Goal: Information Seeking & Learning: Learn about a topic

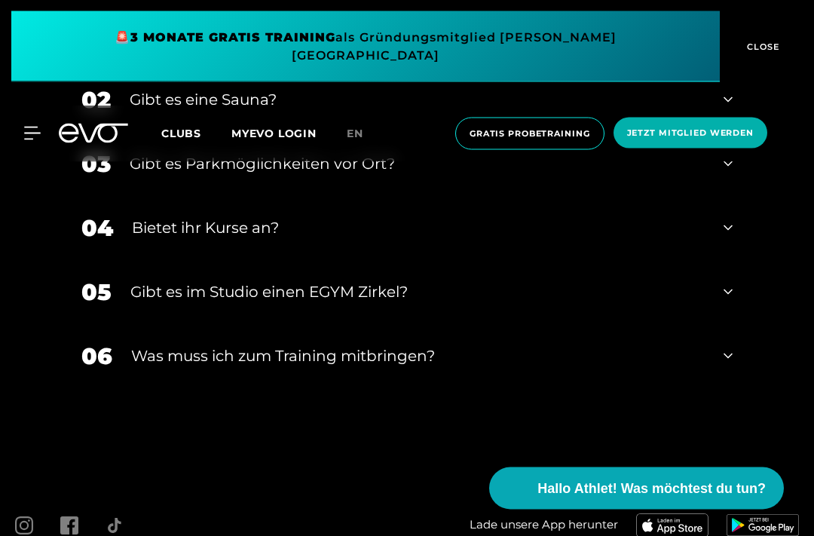
scroll to position [5269, 0]
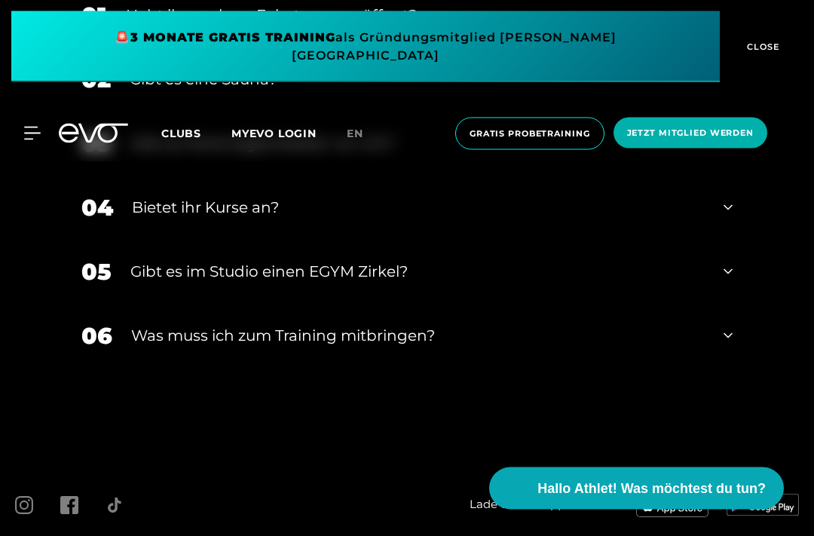
click at [737, 240] on div "04 Bietet ihr [DEMOGRAPHIC_DATA]?" at bounding box center [406, 208] width 681 height 64
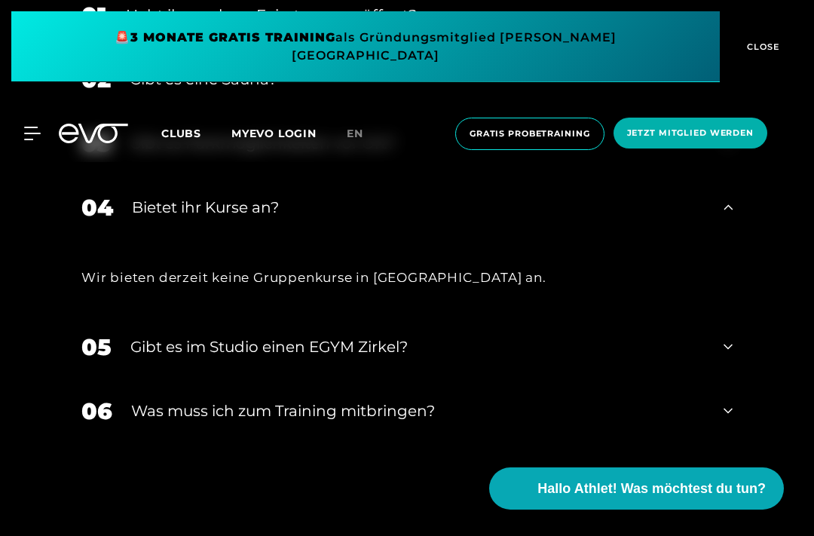
click at [731, 216] on icon at bounding box center [728, 207] width 9 height 18
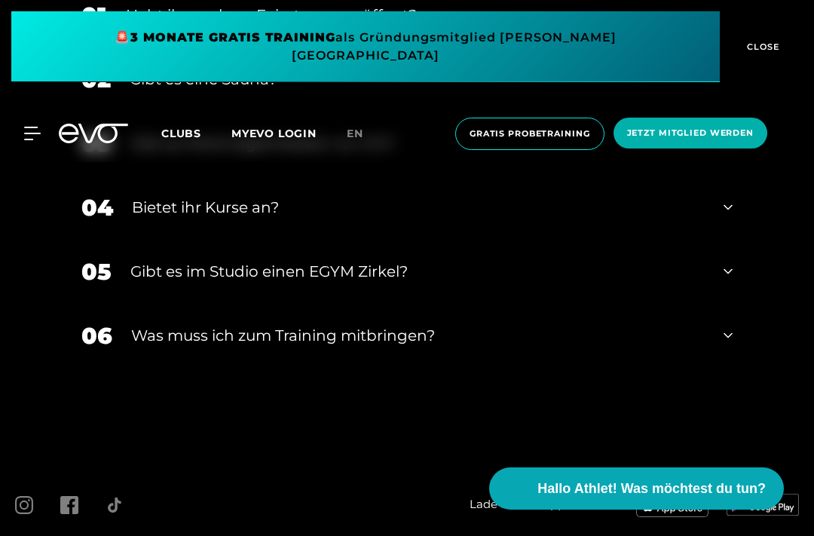
click at [736, 368] on div "06 Was muss ich zum Training mitbringen?" at bounding box center [406, 336] width 681 height 64
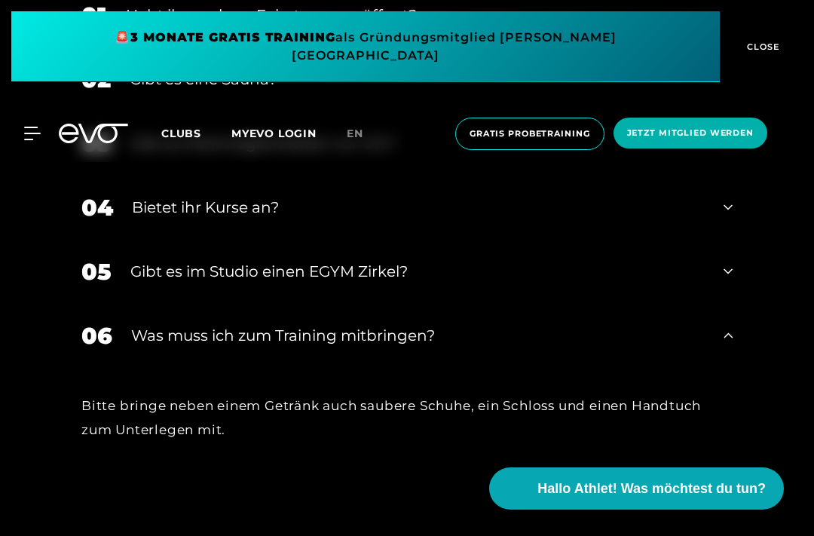
click at [730, 344] on icon at bounding box center [728, 335] width 9 height 18
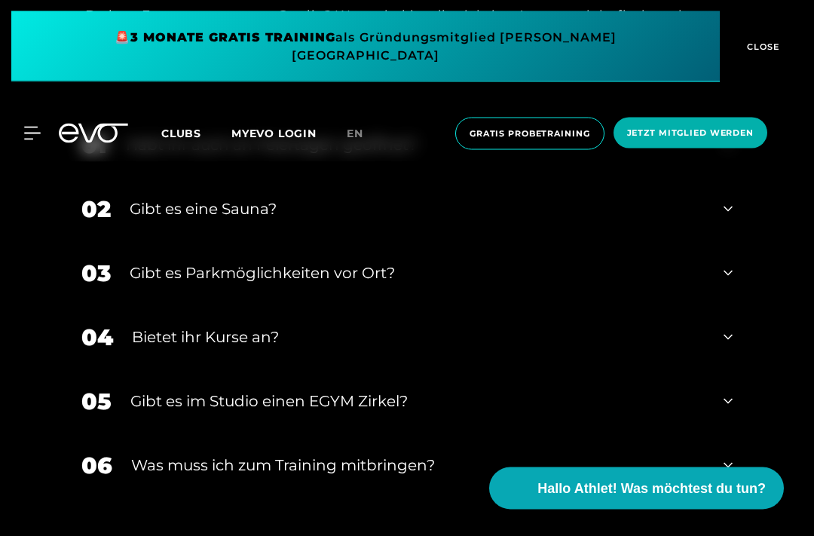
scroll to position [5132, 0]
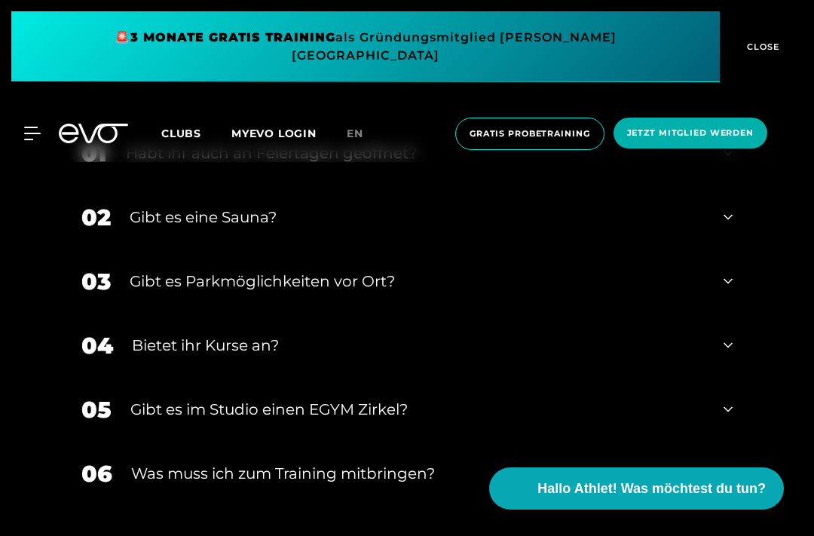
click at [733, 249] on div "02 Gibt es eine Sauna?" at bounding box center [406, 217] width 681 height 64
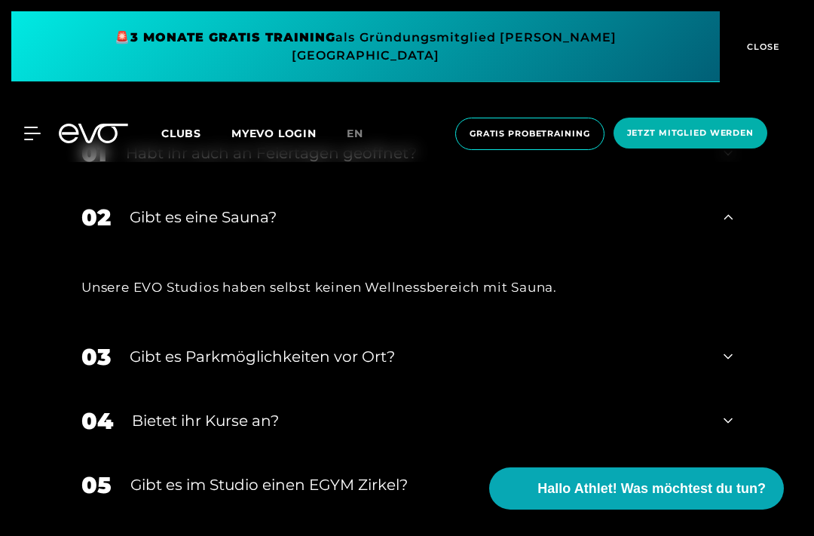
click at [732, 226] on icon at bounding box center [728, 217] width 9 height 18
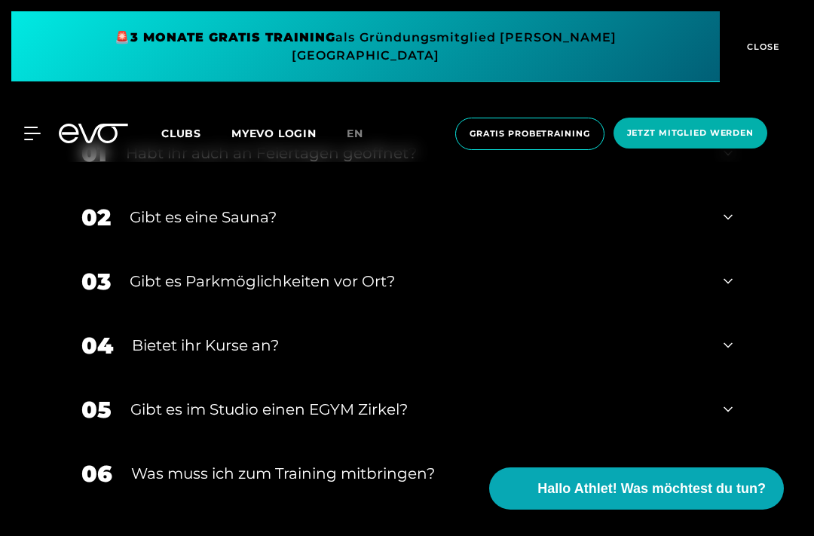
click at [739, 185] on div "01 Habt ihr auch an Feiertagen geöffnet?" at bounding box center [406, 153] width 681 height 64
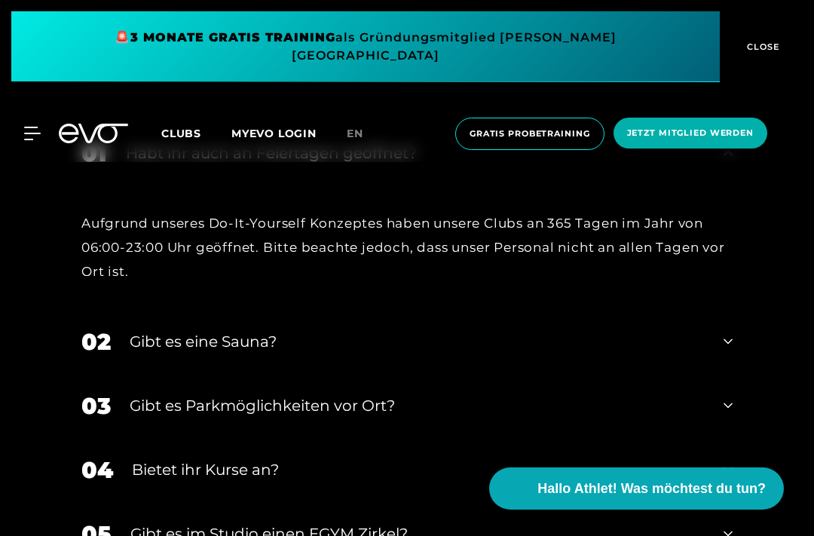
click at [737, 185] on div "01 Habt ihr auch an Feiertagen geöffnet?" at bounding box center [406, 153] width 681 height 64
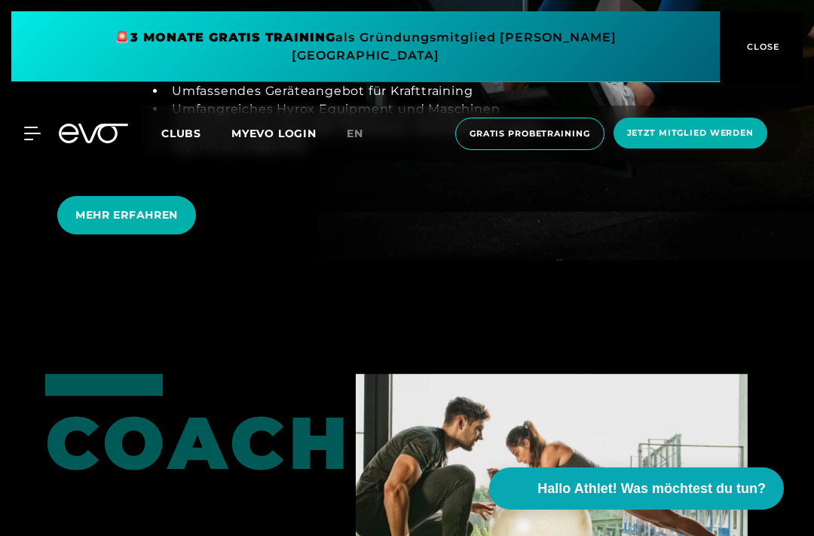
scroll to position [3102, 0]
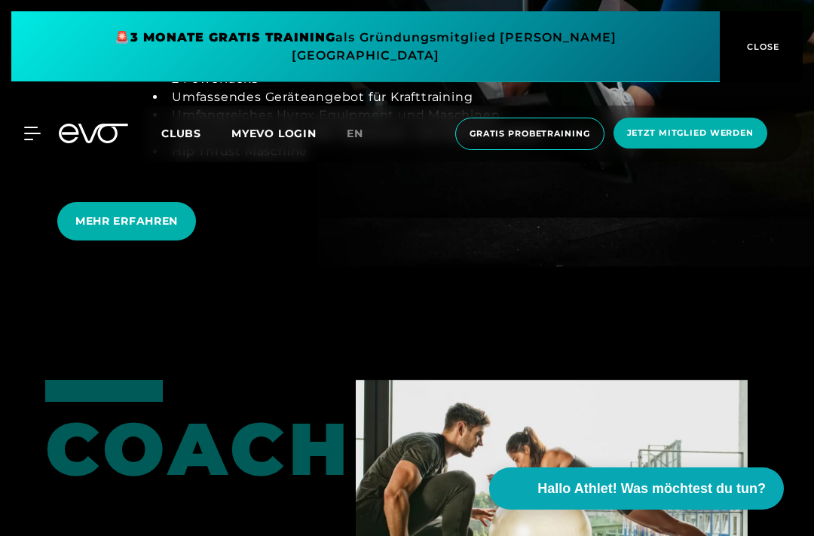
click at [30, 127] on icon at bounding box center [32, 134] width 17 height 14
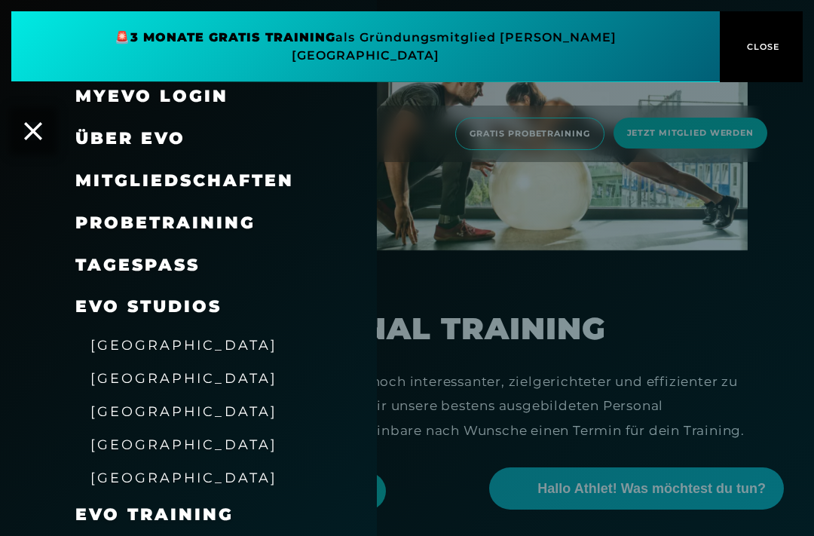
scroll to position [3443, 0]
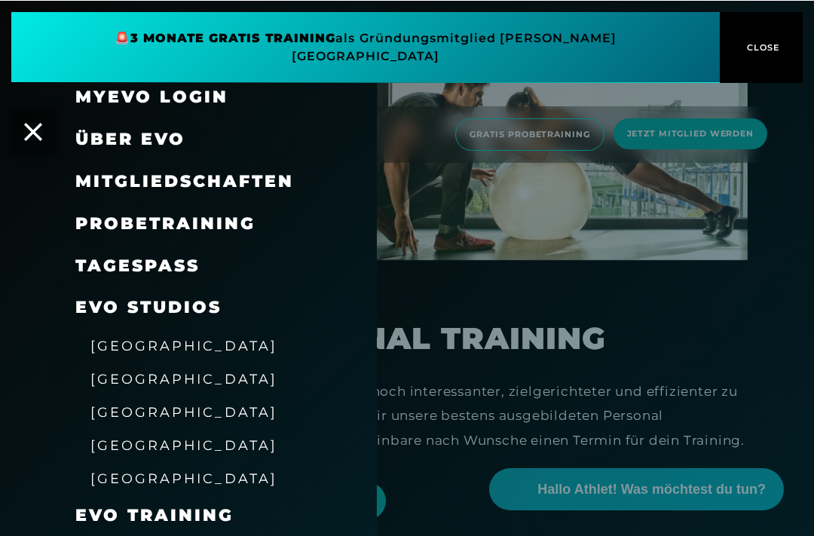
click at [124, 407] on span "[GEOGRAPHIC_DATA]" at bounding box center [183, 411] width 187 height 16
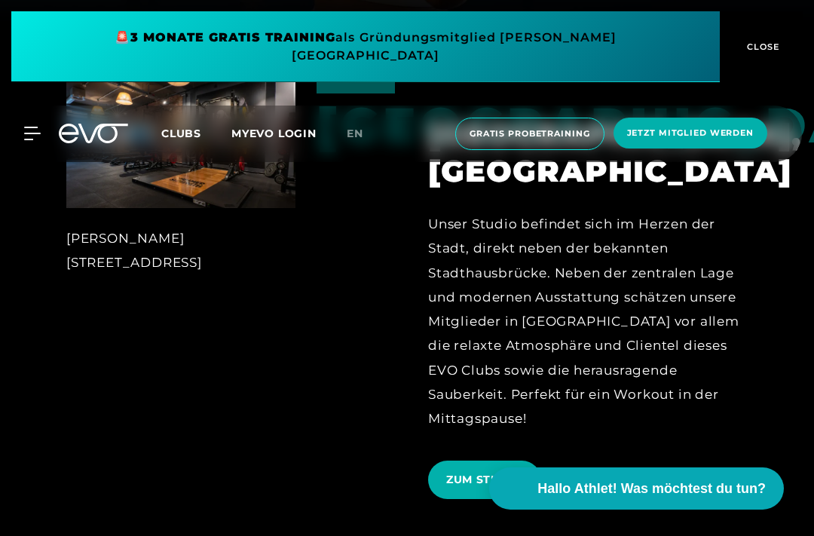
scroll to position [425, 0]
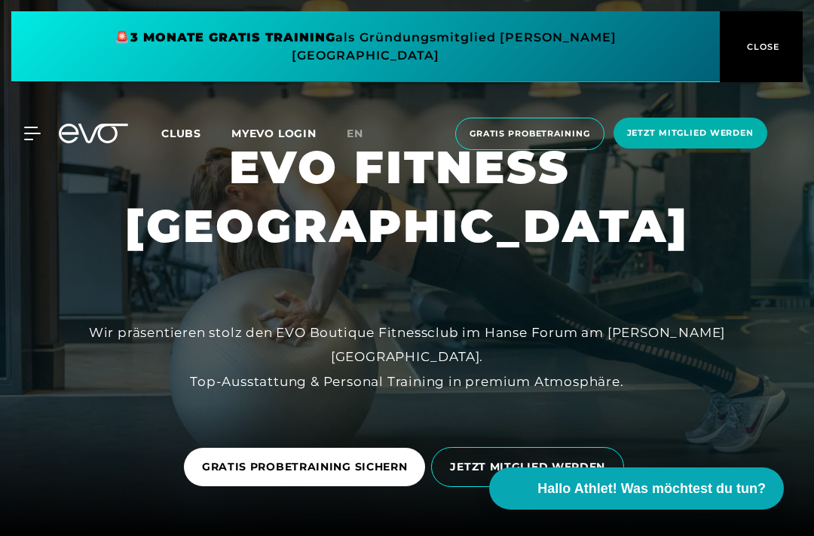
click at [25, 127] on icon at bounding box center [32, 134] width 17 height 14
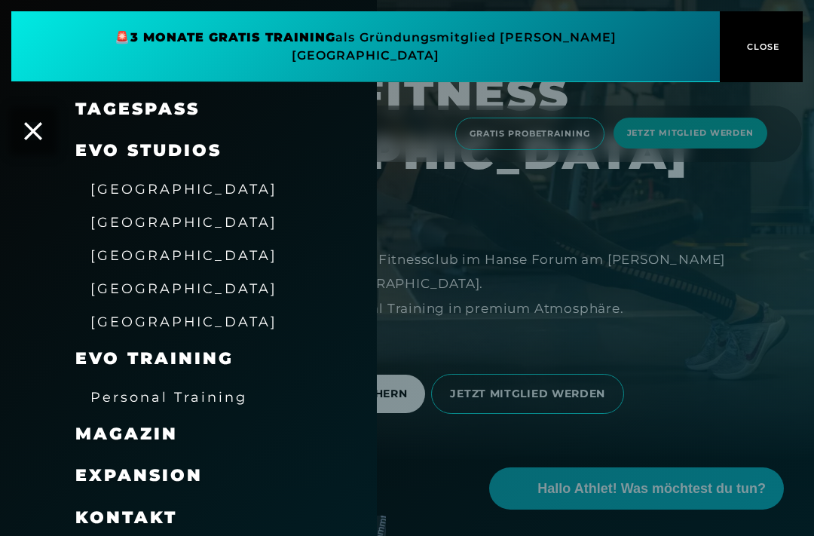
scroll to position [78, 0]
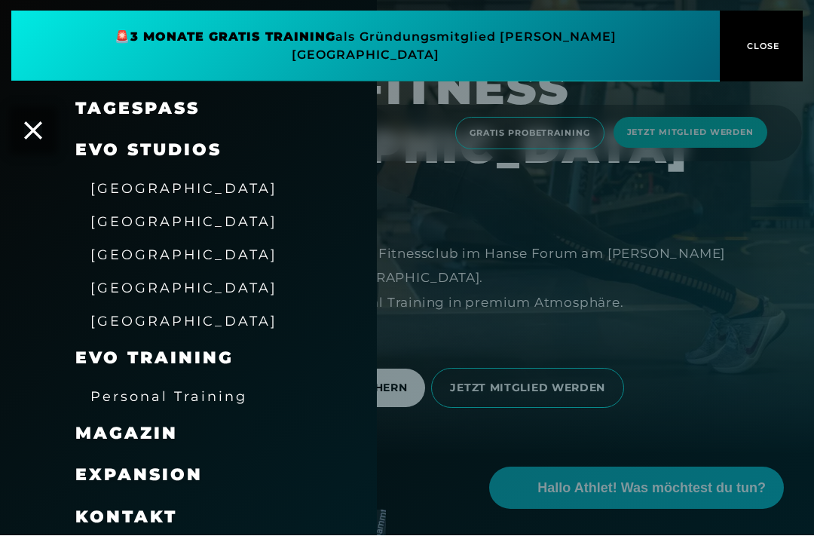
click at [711, 224] on div at bounding box center [407, 268] width 814 height 536
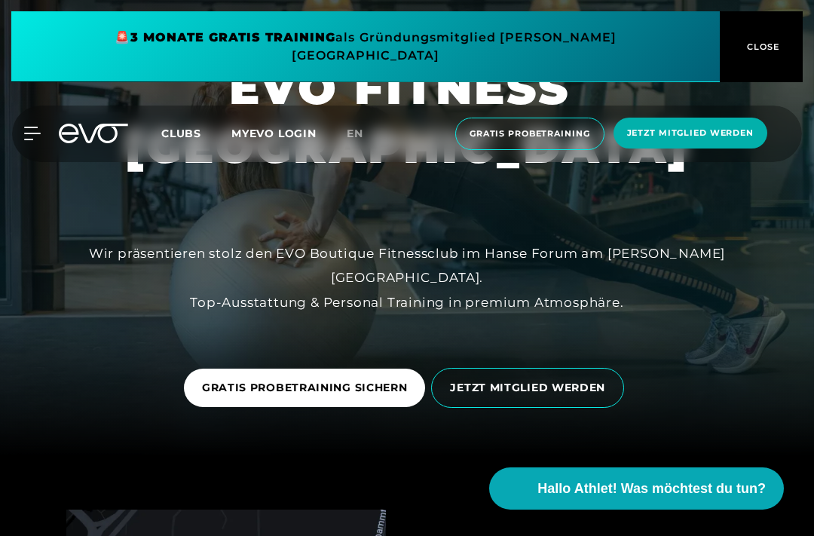
click at [20, 127] on div at bounding box center [23, 134] width 35 height 14
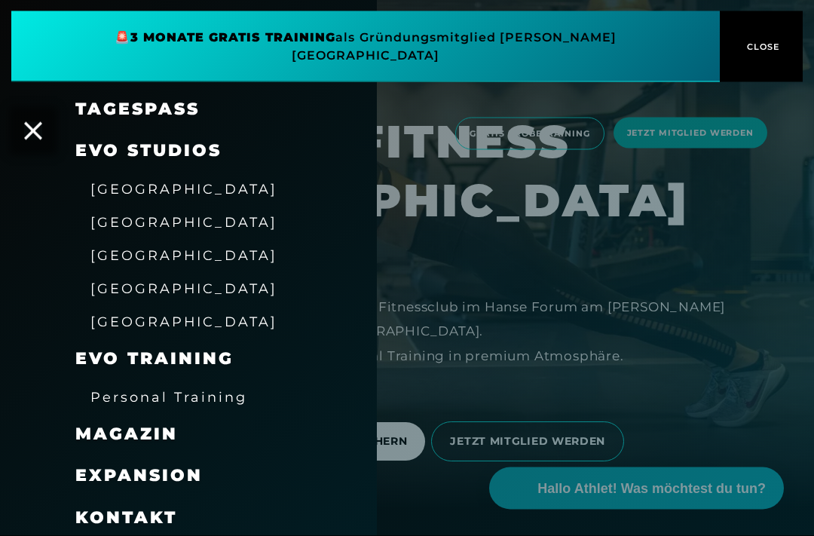
scroll to position [4, 0]
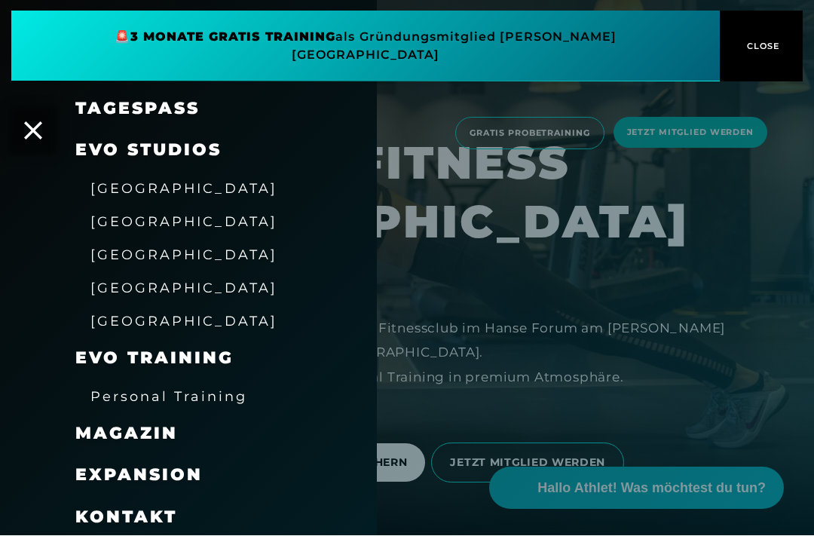
click at [128, 223] on span "[GEOGRAPHIC_DATA]" at bounding box center [183, 222] width 187 height 16
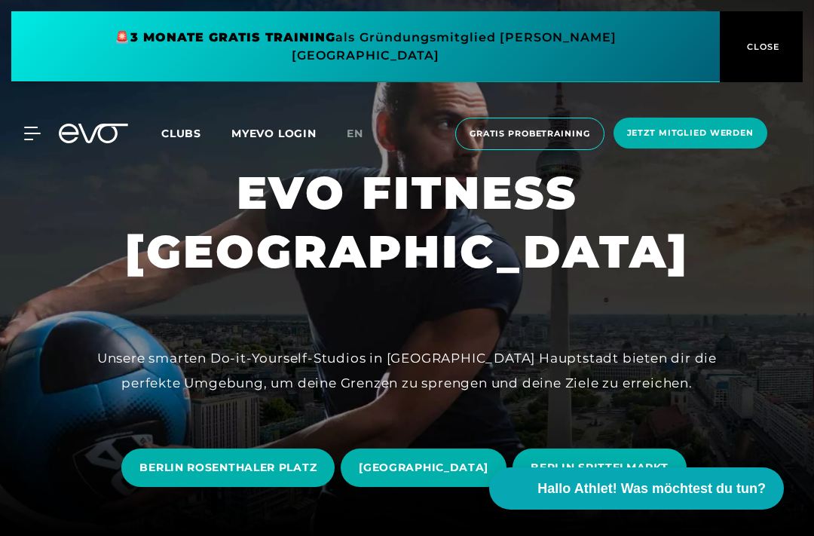
click at [29, 127] on icon at bounding box center [32, 133] width 16 height 12
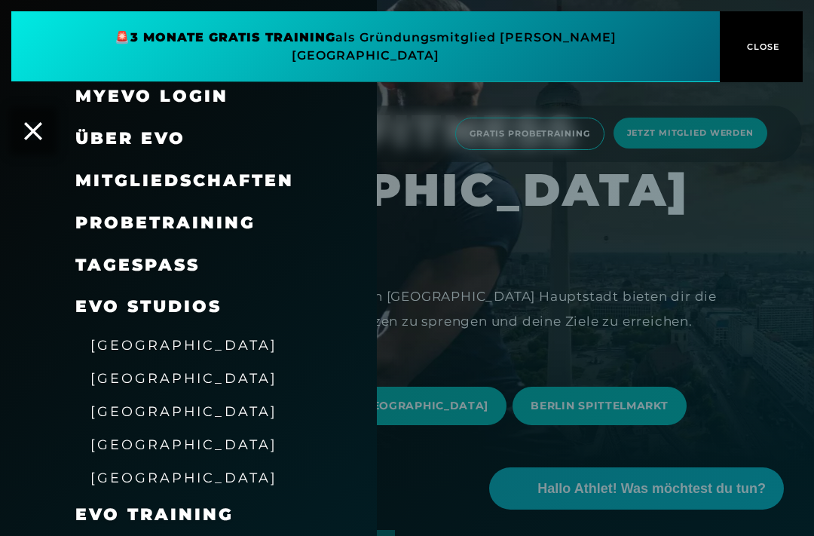
click at [278, 176] on span "Mitgliedschaften" at bounding box center [184, 180] width 219 height 20
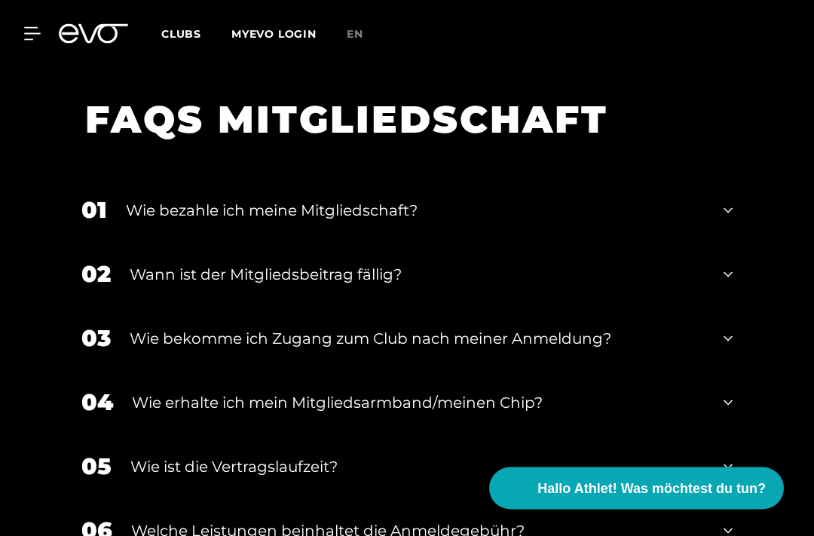
scroll to position [1544, 0]
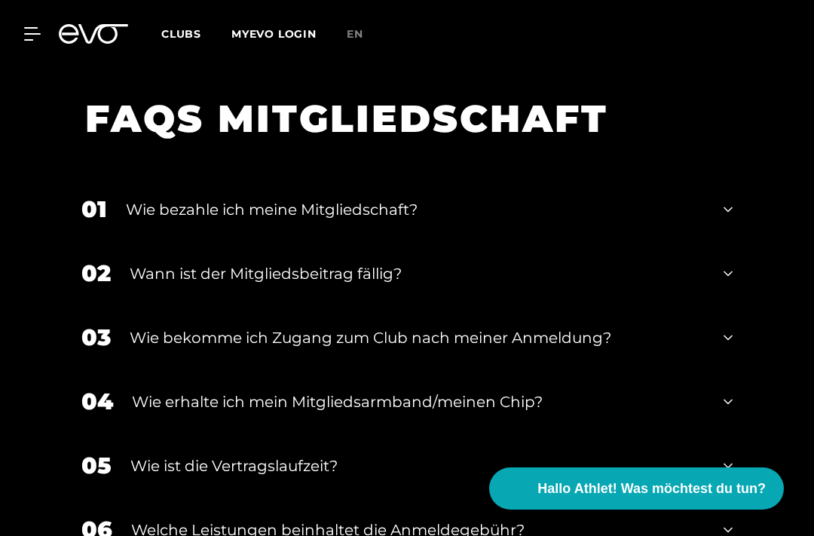
click at [731, 219] on icon at bounding box center [728, 209] width 9 height 18
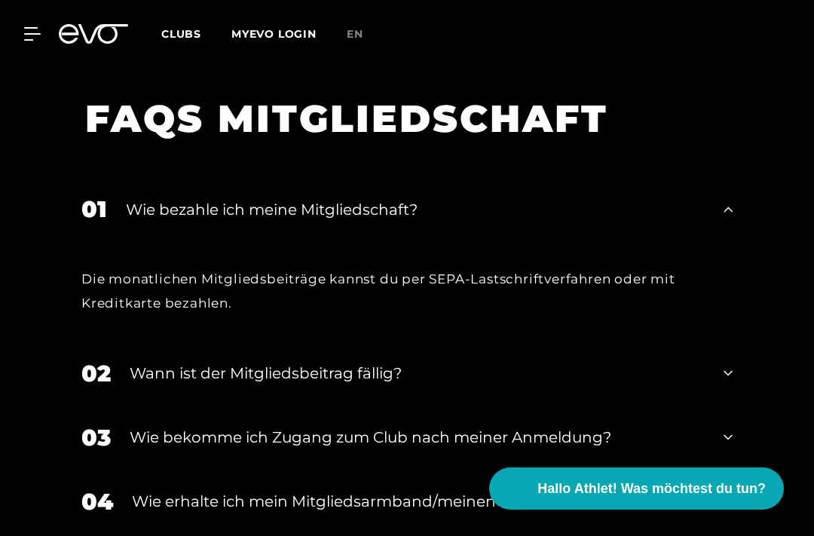
click at [723, 240] on div "01 Wie bezahle ich meine Mitgliedschaft?" at bounding box center [406, 209] width 681 height 64
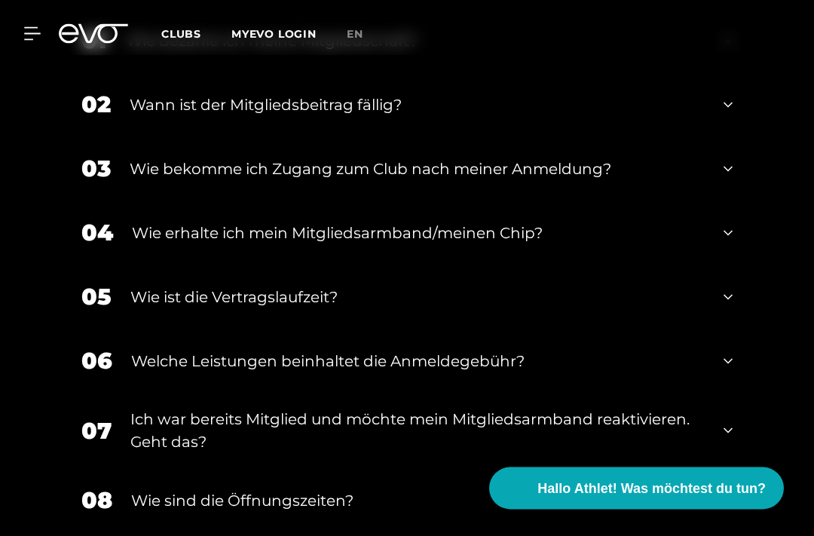
scroll to position [1732, 0]
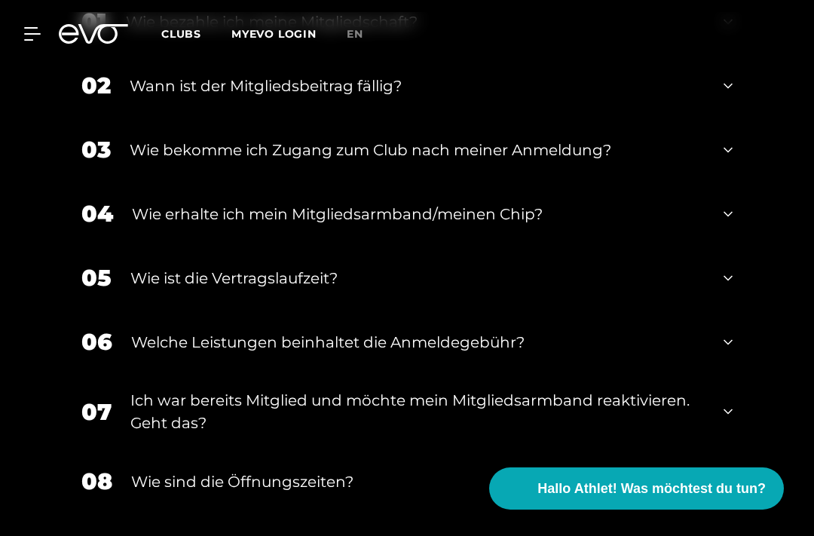
click at [735, 304] on div "05 Wie ist die Vertragslaufzeit?" at bounding box center [406, 278] width 681 height 64
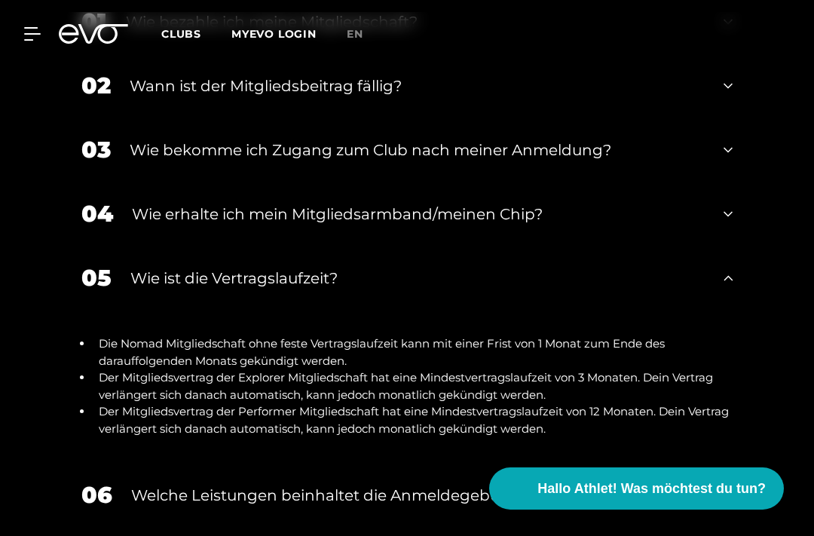
click at [734, 310] on div "05 Wie ist die Vertragslaufzeit?" at bounding box center [406, 278] width 681 height 64
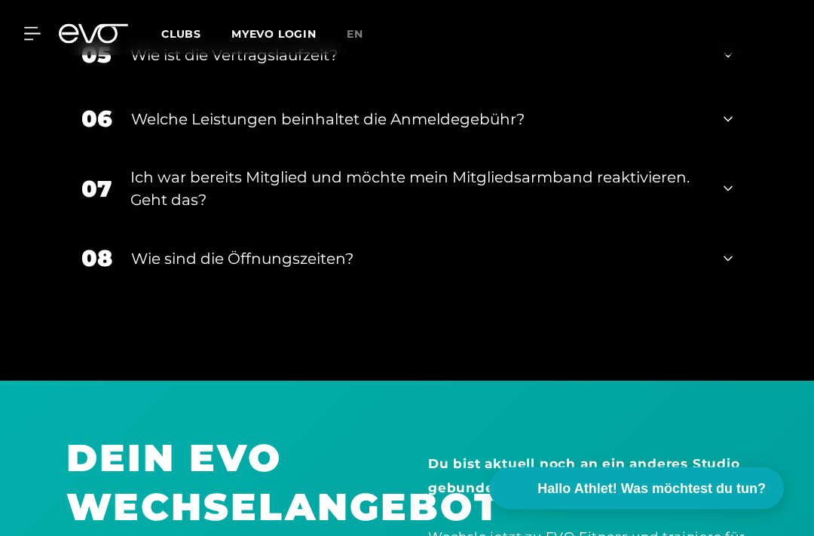
scroll to position [1955, 0]
click at [736, 290] on div "08 Wie sind die Öffnungszeiten?" at bounding box center [406, 258] width 681 height 64
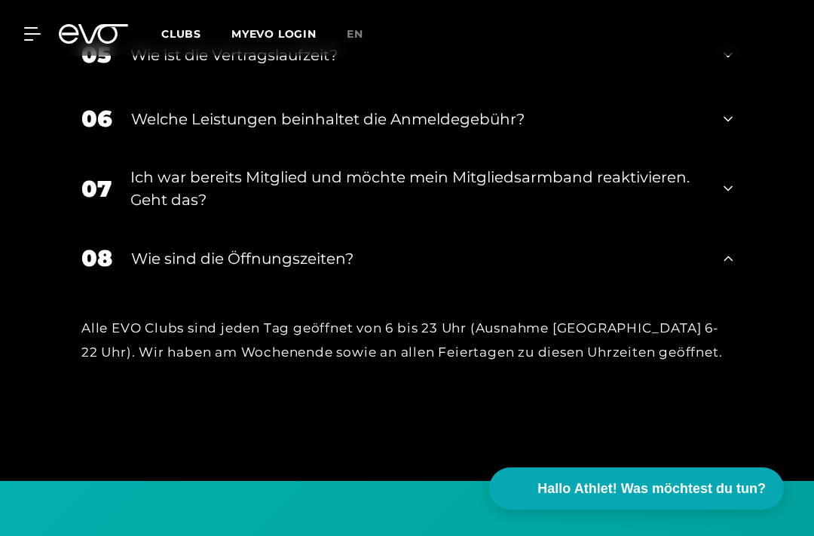
click at [733, 287] on div "08 Wie sind die Öffnungszeiten?" at bounding box center [406, 258] width 681 height 64
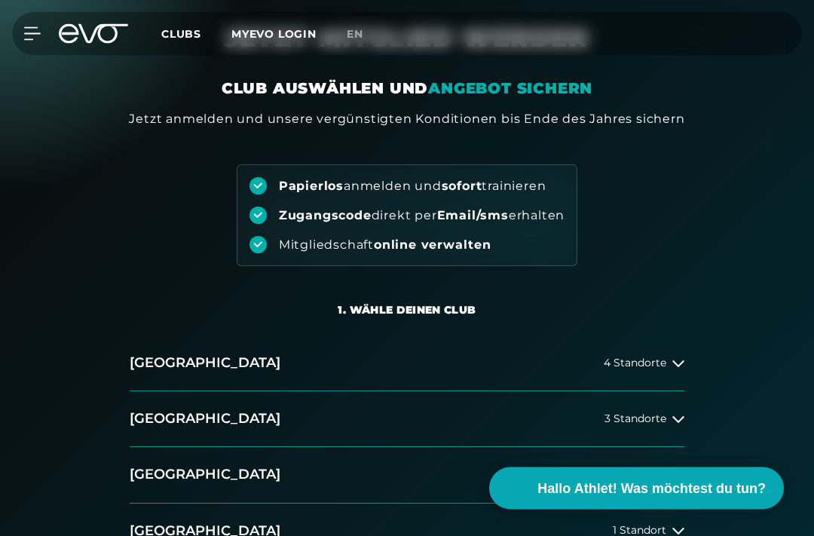
scroll to position [0, 0]
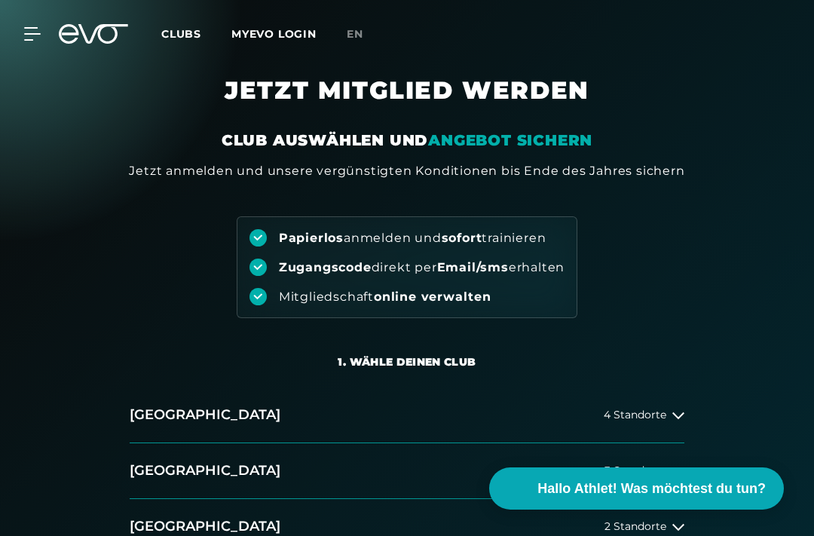
click at [27, 29] on icon at bounding box center [32, 34] width 16 height 12
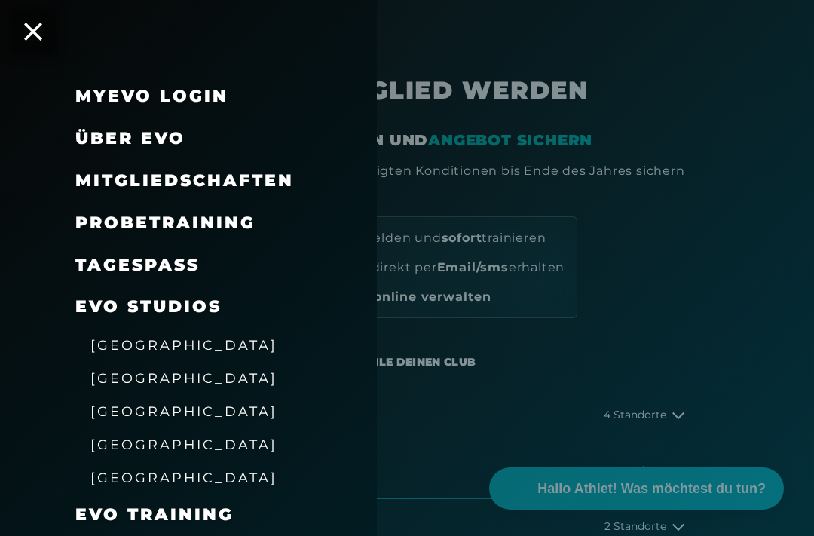
click at [110, 136] on span "Über EVO" at bounding box center [130, 138] width 110 height 20
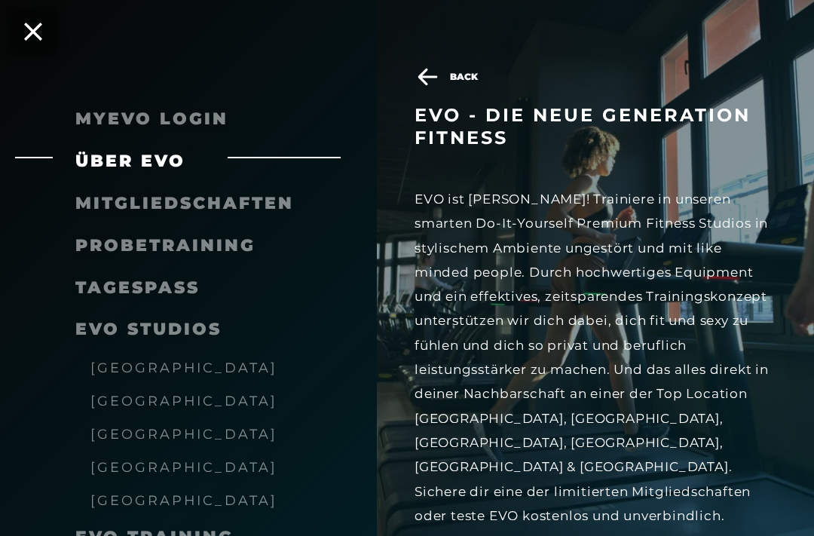
scroll to position [560, 0]
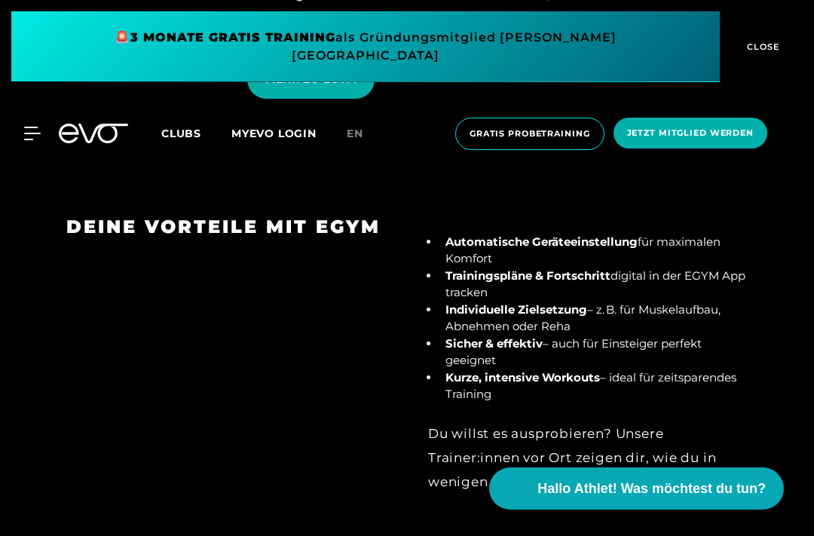
scroll to position [1871, 0]
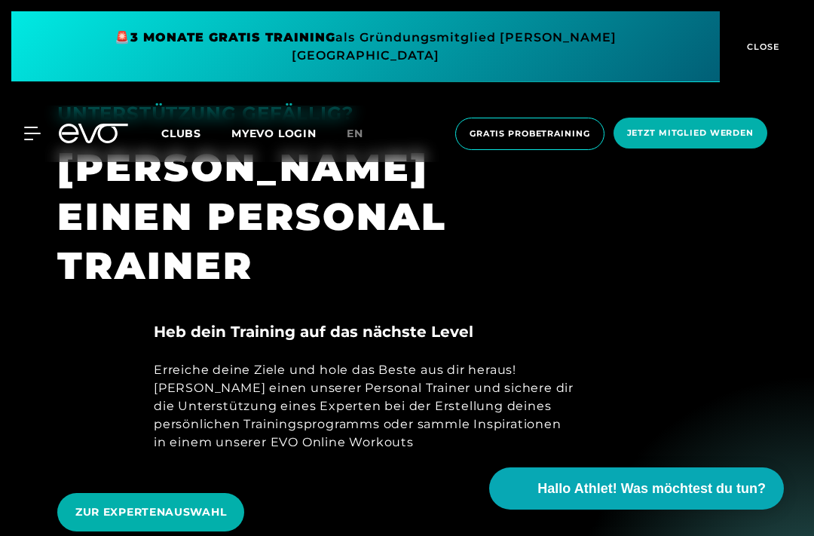
scroll to position [563, 0]
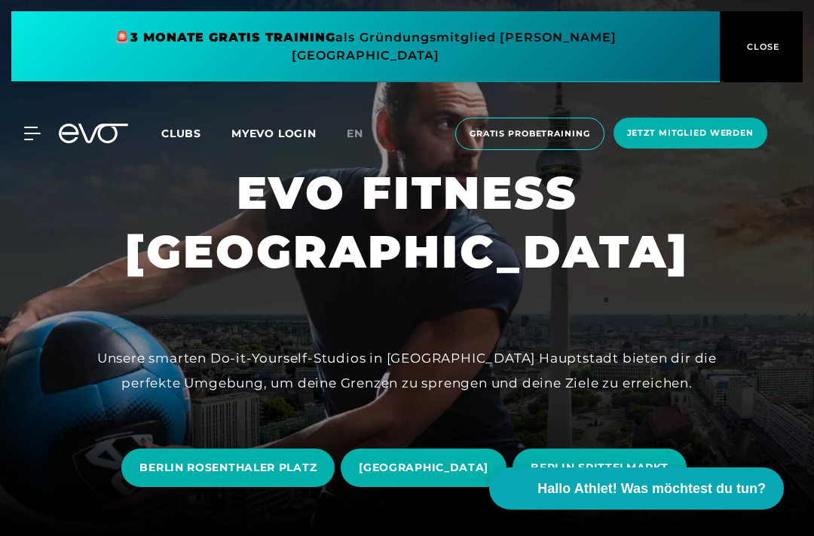
click at [20, 127] on div at bounding box center [23, 134] width 35 height 14
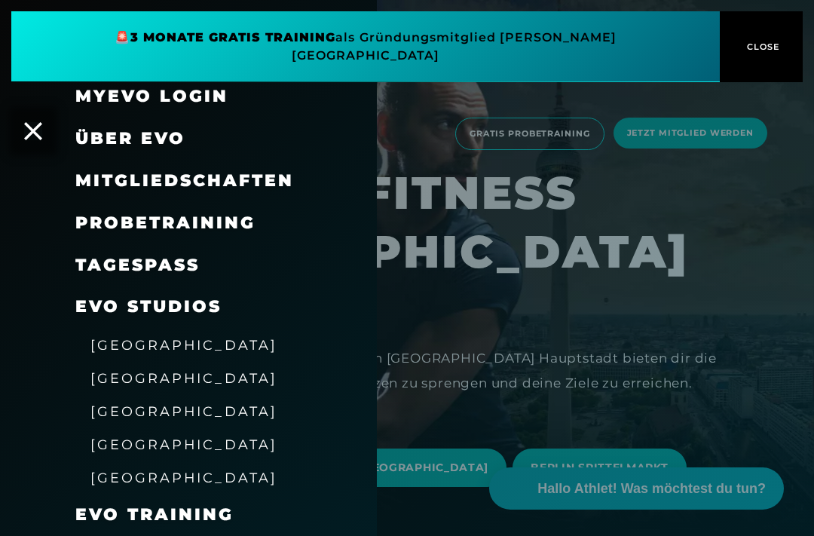
click at [138, 181] on span "Mitgliedschaften" at bounding box center [184, 180] width 219 height 20
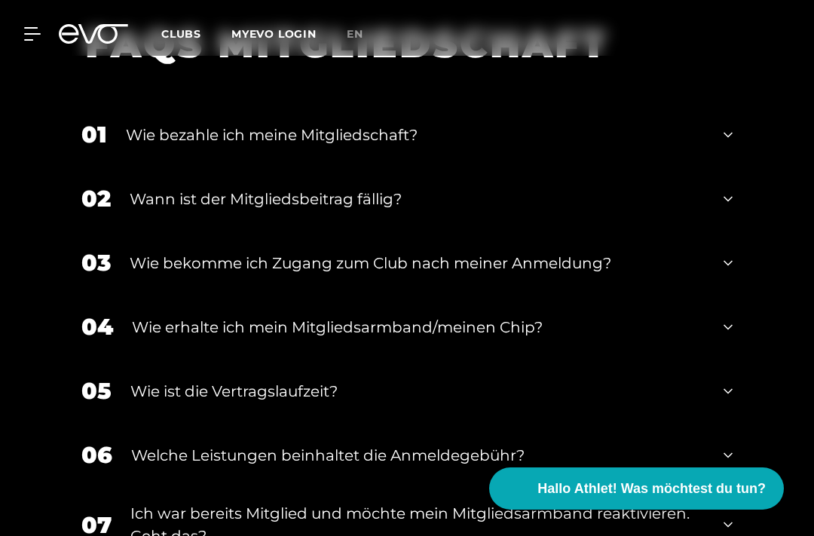
scroll to position [1617, 0]
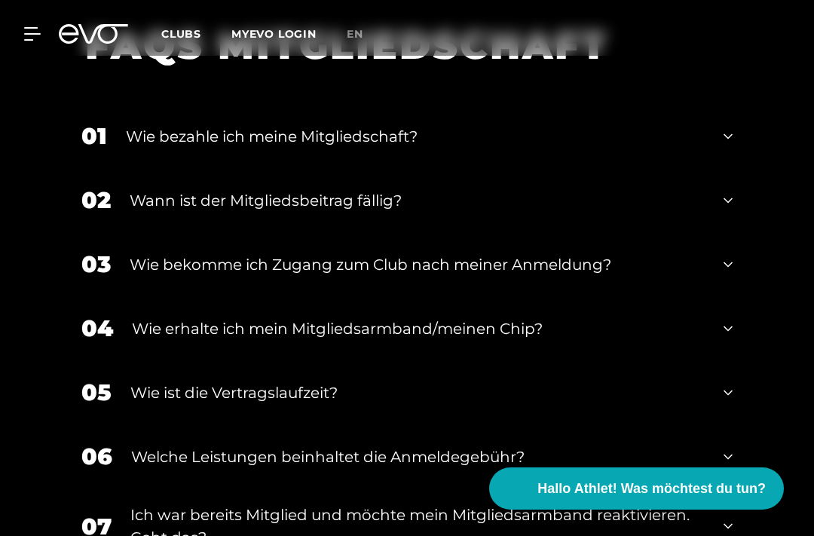
click at [735, 168] on div "01 Wie bezahle ich meine Mitgliedschaft?" at bounding box center [406, 136] width 681 height 64
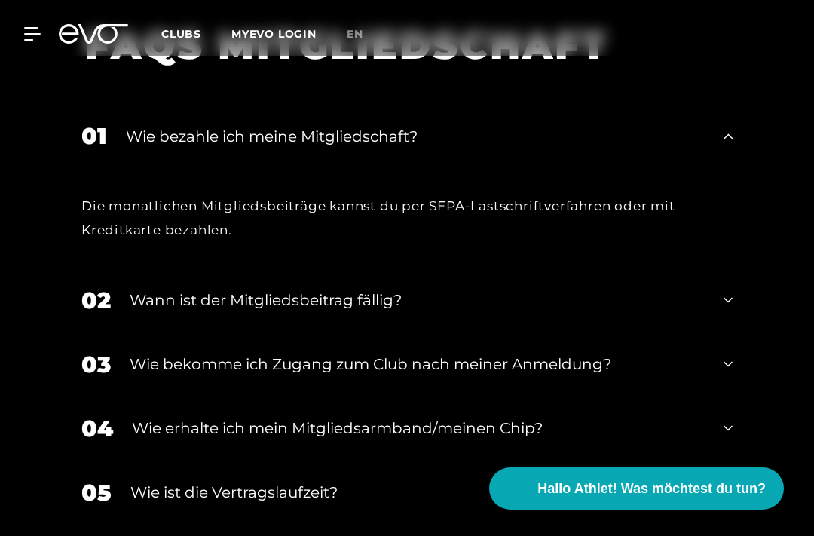
click at [721, 167] on div "01 Wie bezahle ich meine Mitgliedschaft?" at bounding box center [406, 136] width 681 height 64
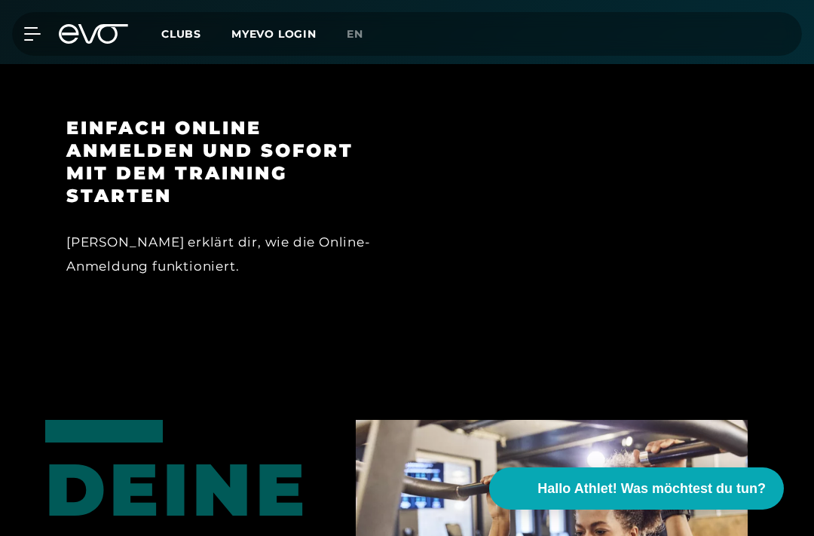
scroll to position [685, 0]
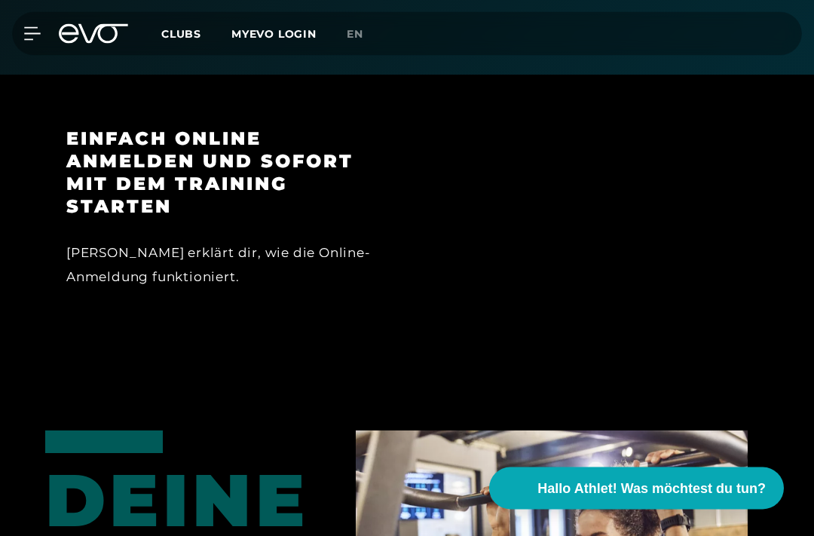
click at [32, 36] on icon at bounding box center [32, 34] width 17 height 14
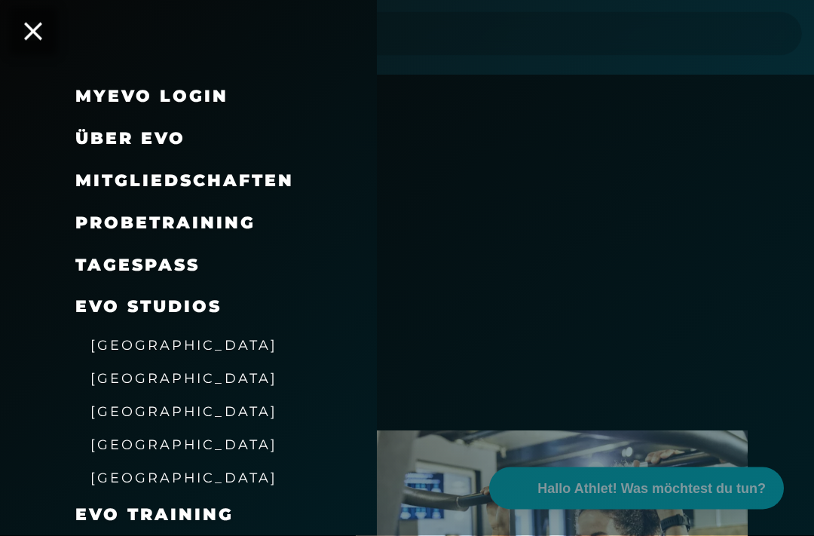
scroll to position [686, 0]
click at [92, 256] on link "TAGESPASS" at bounding box center [137, 265] width 124 height 20
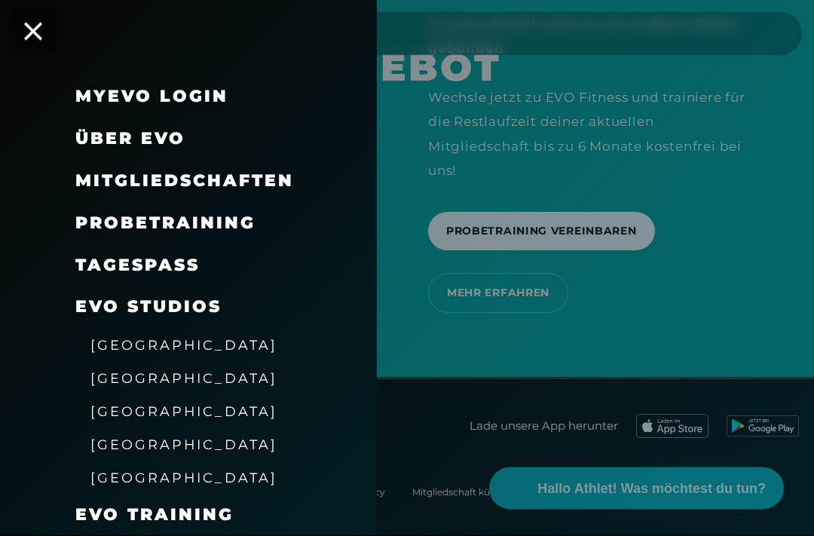
scroll to position [0, 0]
click at [96, 140] on span "Über EVO" at bounding box center [130, 138] width 110 height 20
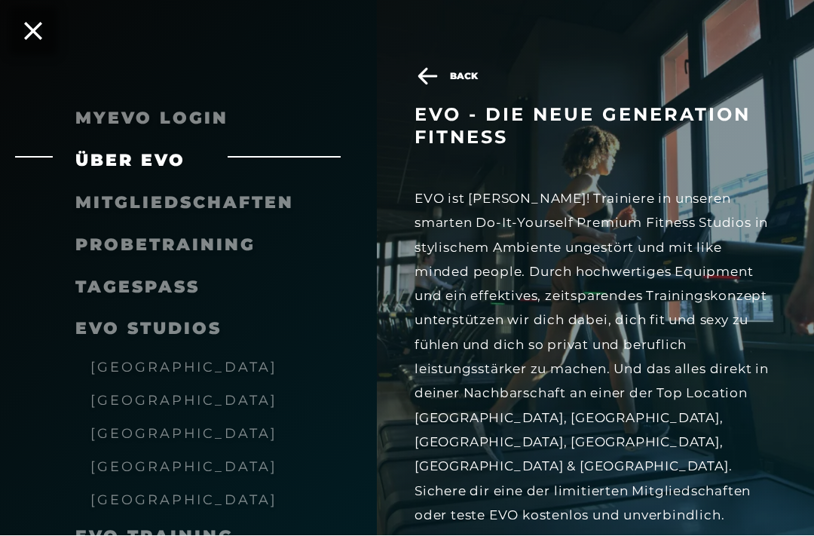
scroll to position [2394, 0]
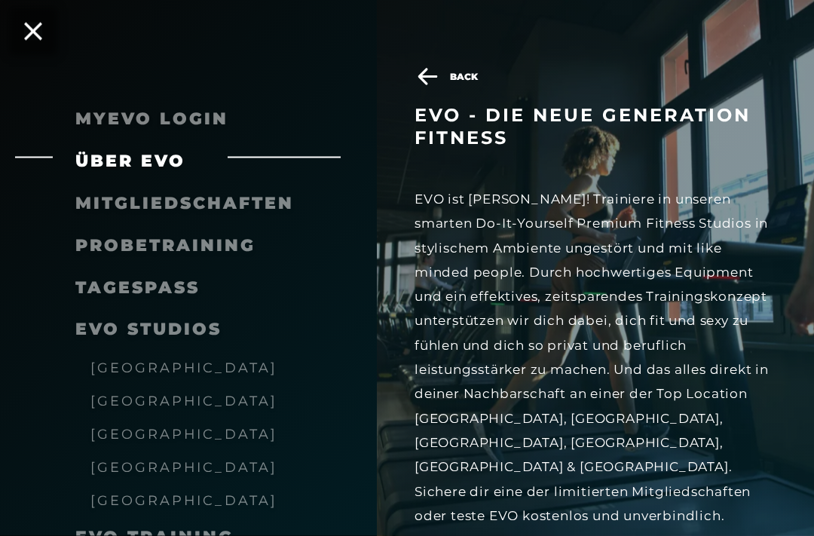
click at [92, 286] on link "TAGESPASS" at bounding box center [137, 287] width 124 height 20
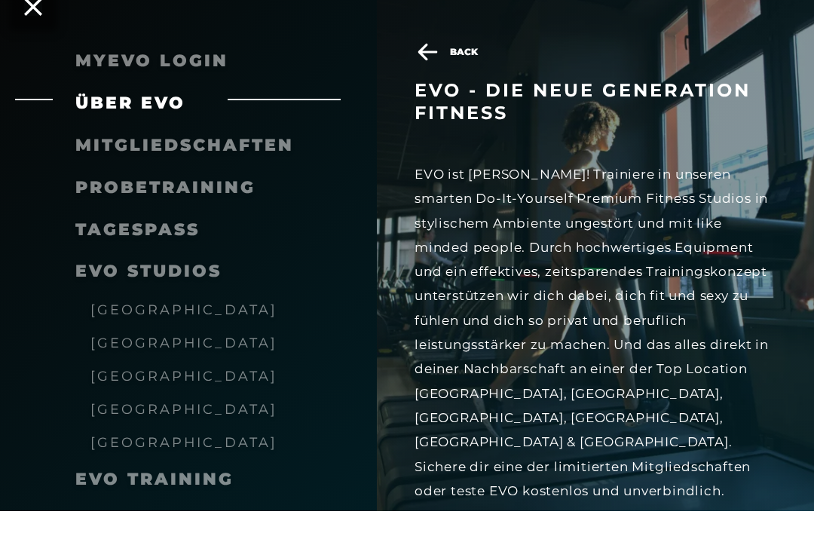
scroll to position [6, 0]
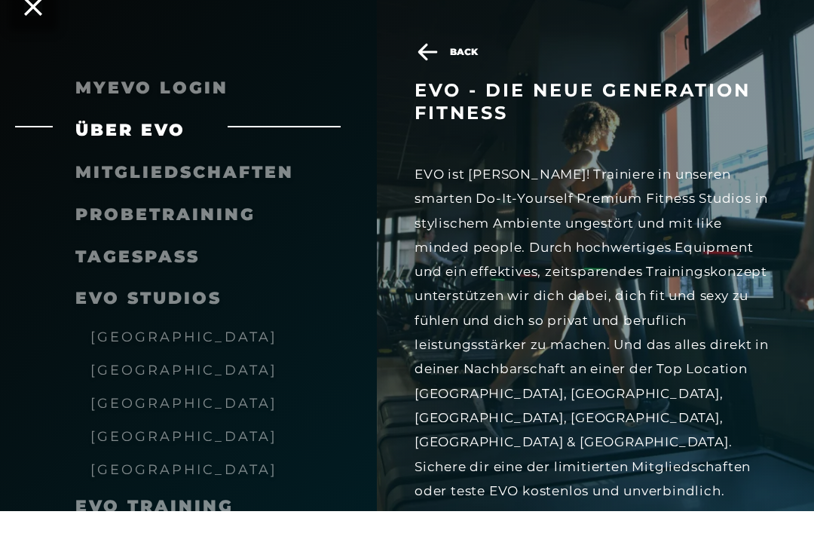
click at [99, 302] on div "EVO Studios" at bounding box center [207, 323] width 264 height 42
click at [101, 106] on div "MyEVO Login" at bounding box center [207, 113] width 264 height 42
click at [110, 219] on div "Probetraining" at bounding box center [207, 240] width 264 height 42
click at [122, 229] on span "Probetraining" at bounding box center [165, 239] width 180 height 20
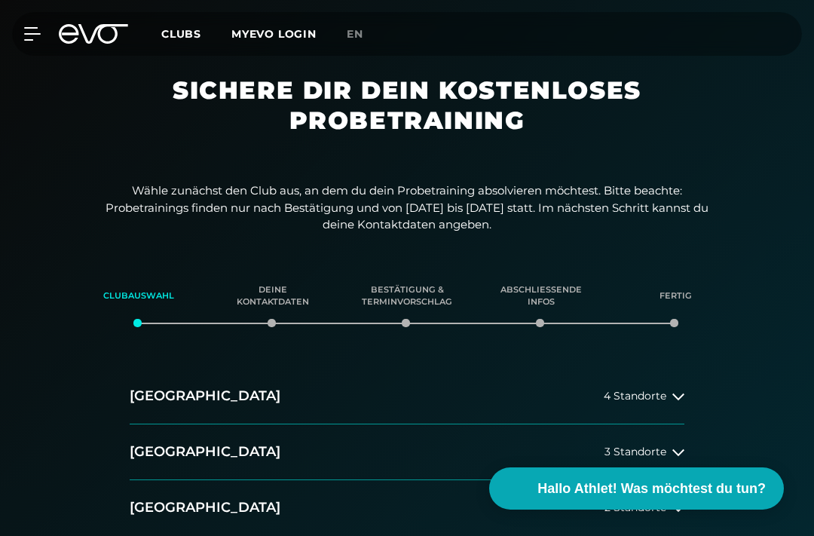
scroll to position [2453, 0]
